Goal: Navigation & Orientation: Find specific page/section

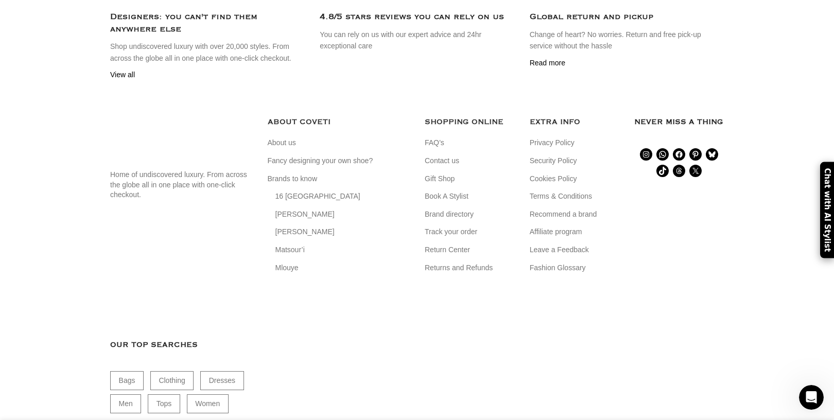
scroll to position [0, 325]
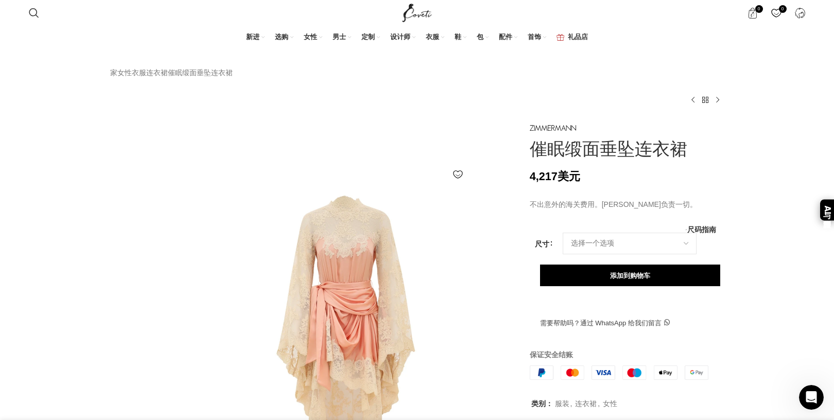
scroll to position [0, 650]
click at [168, 77] on font "连衣裙" at bounding box center [157, 72] width 22 height 8
